Goal: Book appointment/travel/reservation

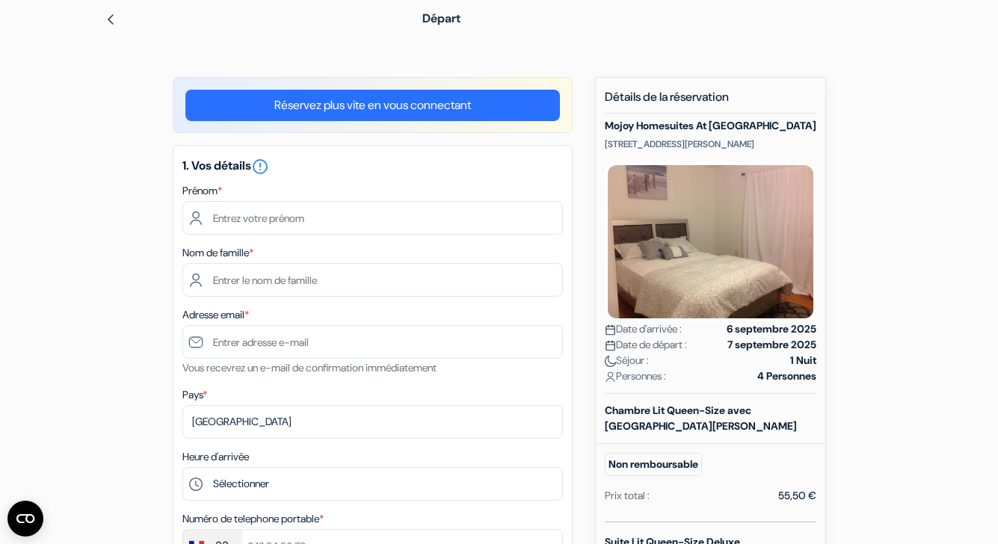
scroll to position [64, 0]
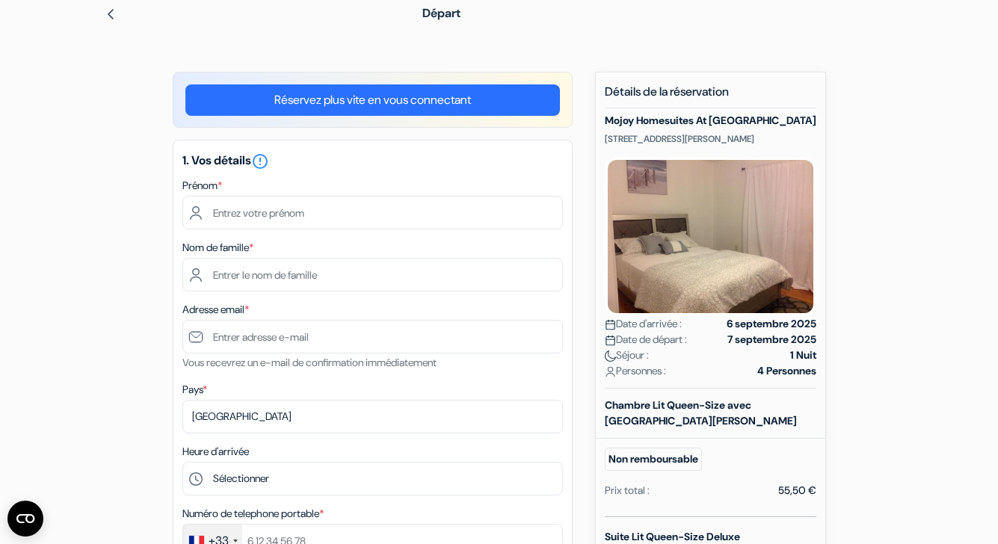
click at [720, 290] on img at bounding box center [711, 236] width 212 height 159
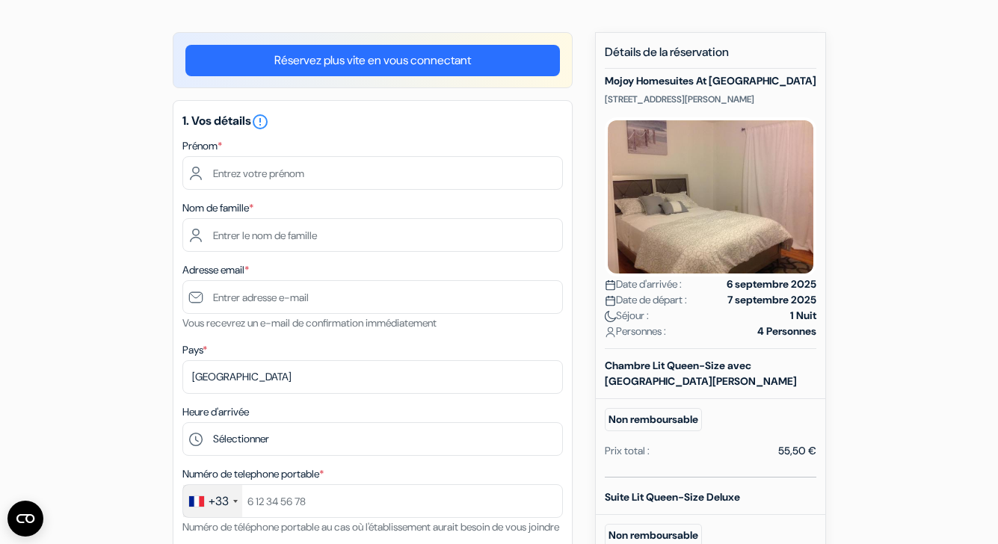
scroll to position [0, 0]
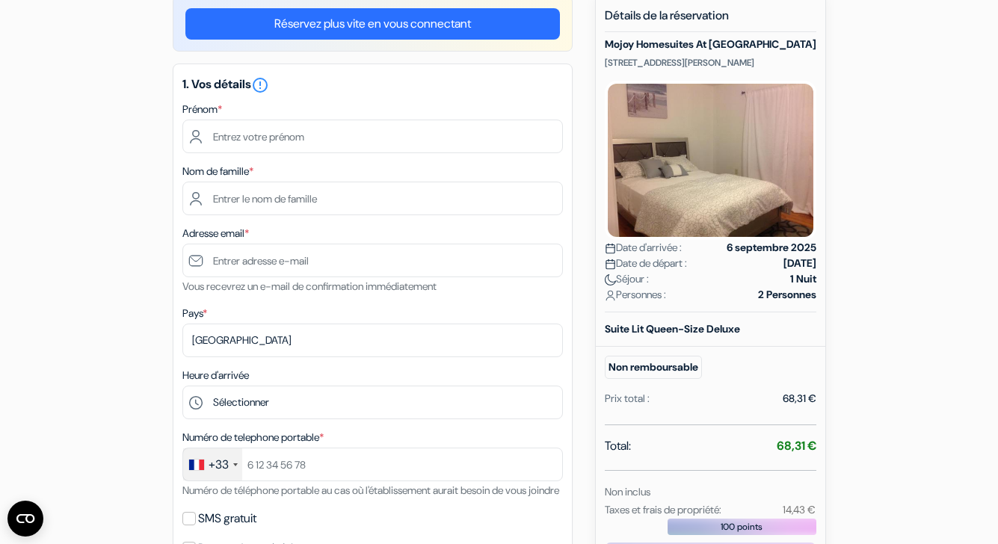
scroll to position [114, 0]
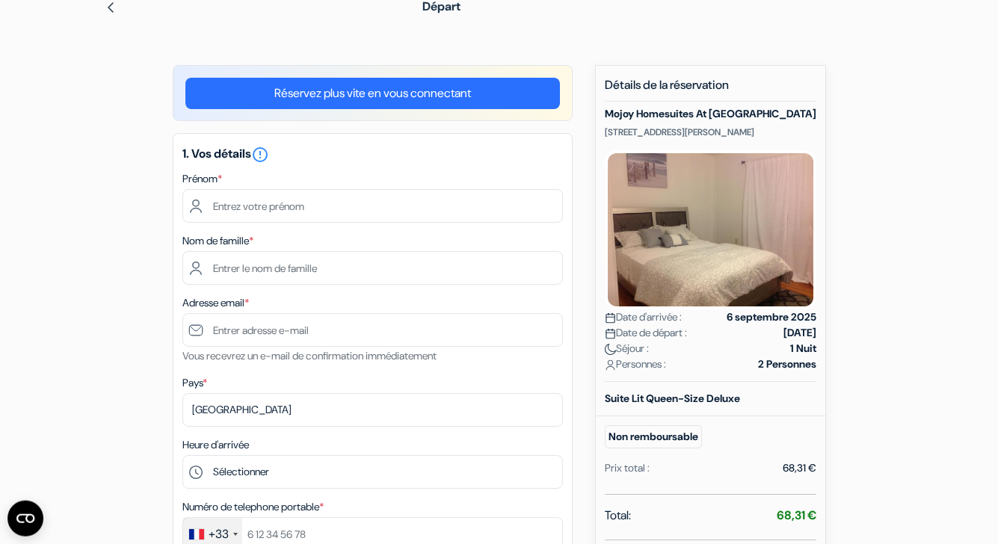
scroll to position [70, 0]
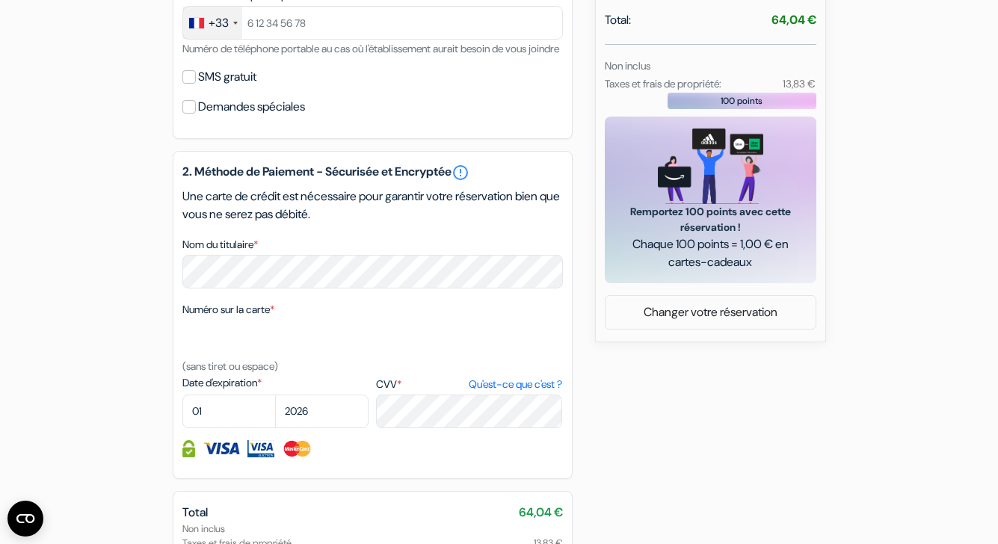
scroll to position [587, 0]
